Goal: Task Accomplishment & Management: Manage account settings

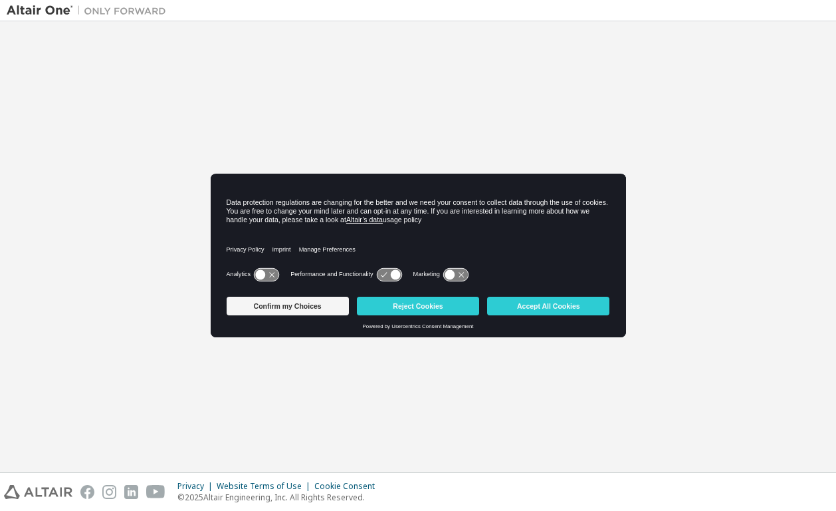
click at [148, 136] on div "Welcome to the Altair One Admin Portal Need Help? Please make sure that you pro…" at bounding box center [418, 246] width 823 height 437
click at [404, 306] on button "Reject Cookies" at bounding box center [418, 306] width 122 height 19
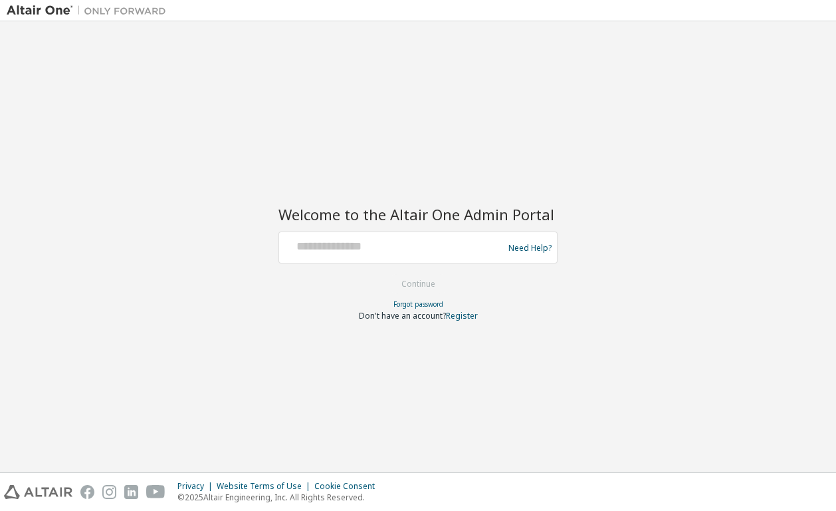
click at [278, 105] on div "Welcome to the Altair One Admin Portal Need Help? Please make sure that you pro…" at bounding box center [418, 246] width 823 height 437
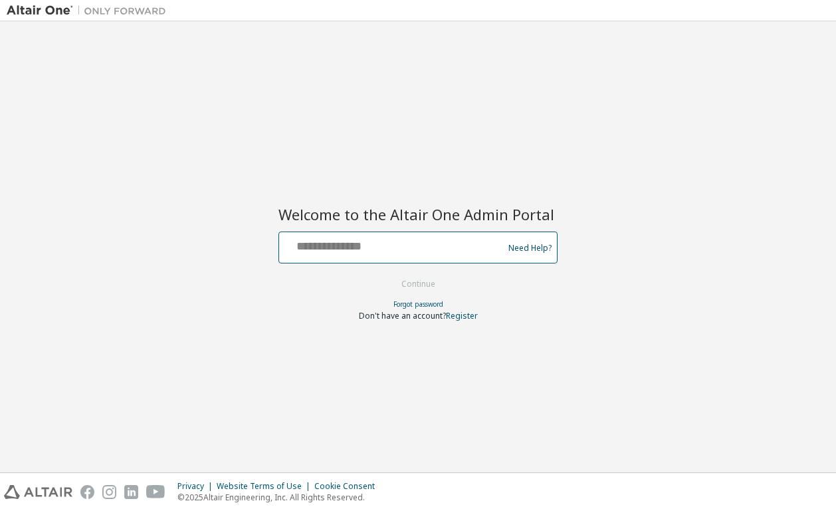
click at [362, 250] on input "text" at bounding box center [393, 244] width 217 height 19
type input "**********"
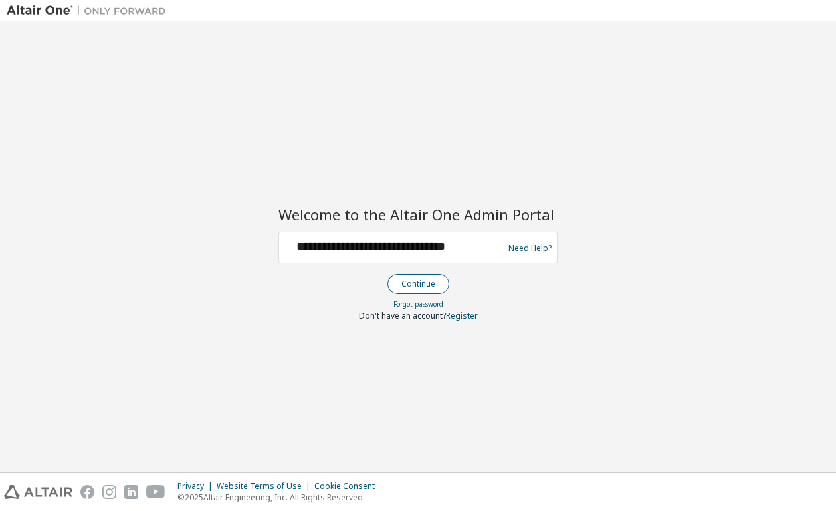
click at [422, 283] on button "Continue" at bounding box center [419, 284] width 62 height 20
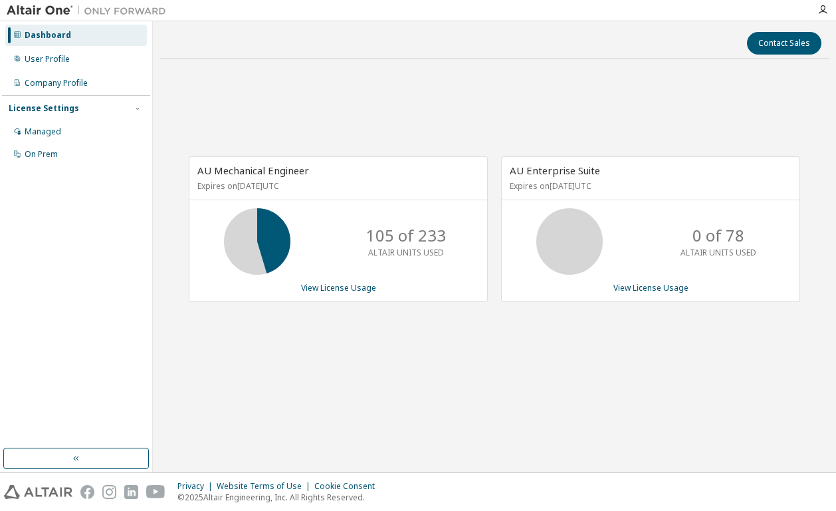
click at [259, 102] on div "AU Mechanical Engineer Expires on December 20, 2025 UTC 105 of 233 ALTAIR UNITS…" at bounding box center [495, 236] width 670 height 332
